Goal: Navigation & Orientation: Find specific page/section

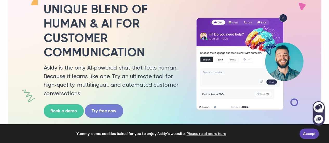
scroll to position [78, 0]
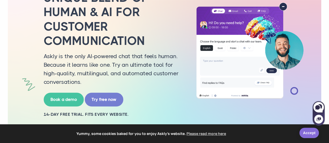
click at [309, 137] on link "Accept" at bounding box center [309, 133] width 20 height 10
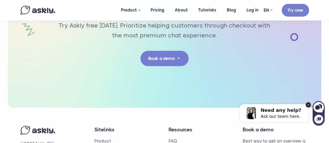
scroll to position [1778, 0]
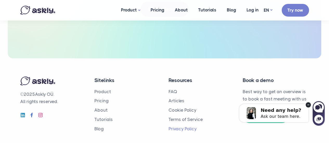
click at [177, 126] on link "Privacy Policy" at bounding box center [183, 128] width 28 height 5
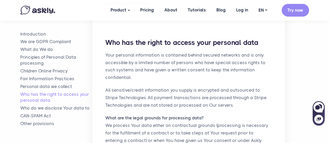
scroll to position [1301, 0]
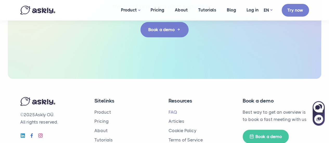
scroll to position [1778, 0]
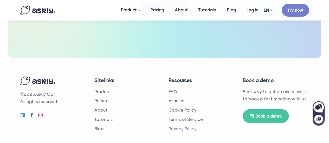
click at [177, 126] on link "Privacy Policy" at bounding box center [183, 128] width 28 height 5
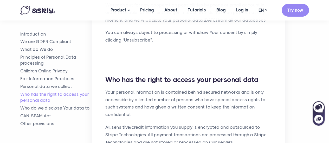
scroll to position [1301, 0]
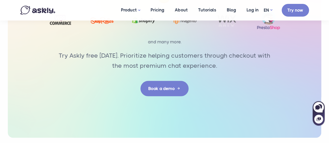
scroll to position [1724, 0]
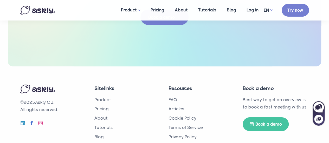
scroll to position [1772, 0]
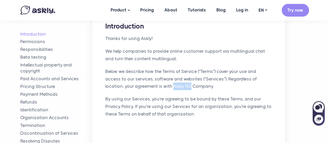
drag, startPoint x: 162, startPoint y: 87, endPoint x: 143, endPoint y: 89, distance: 18.8
click at [143, 89] on p "Below we describe how the Terms of Service (“Terms”) cover your use and access …" at bounding box center [188, 79] width 167 height 23
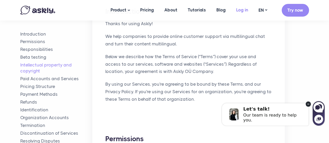
scroll to position [665, 0]
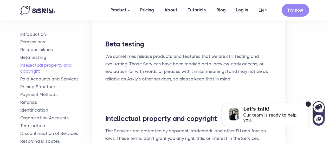
click at [39, 9] on img at bounding box center [37, 10] width 35 height 9
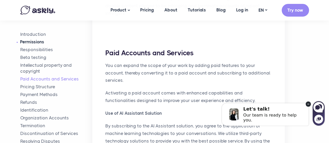
scroll to position [925, 0]
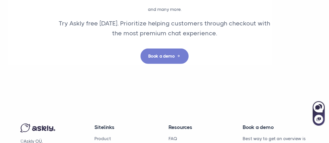
scroll to position [1740, 0]
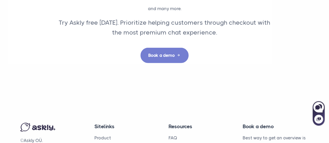
drag, startPoint x: 48, startPoint y: 88, endPoint x: 17, endPoint y: 88, distance: 31.2
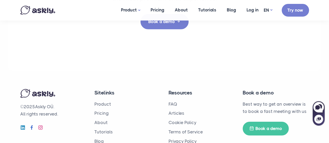
scroll to position [1767, 0]
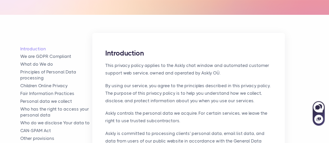
scroll to position [78, 0]
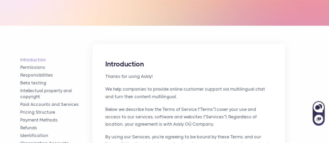
scroll to position [78, 0]
